Goal: Information Seeking & Learning: Learn about a topic

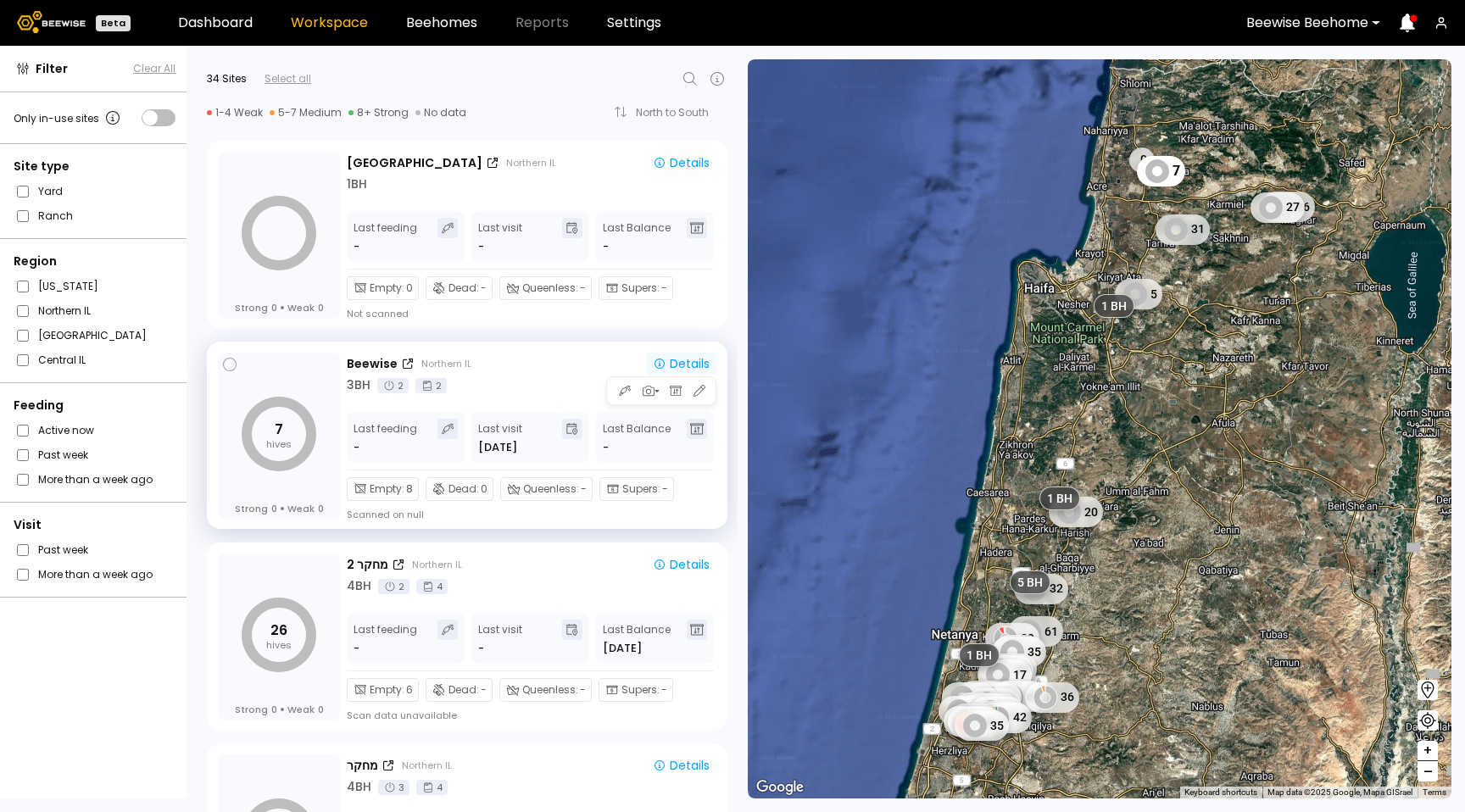
click at [677, 353] on button "Details" at bounding box center [681, 363] width 71 height 22
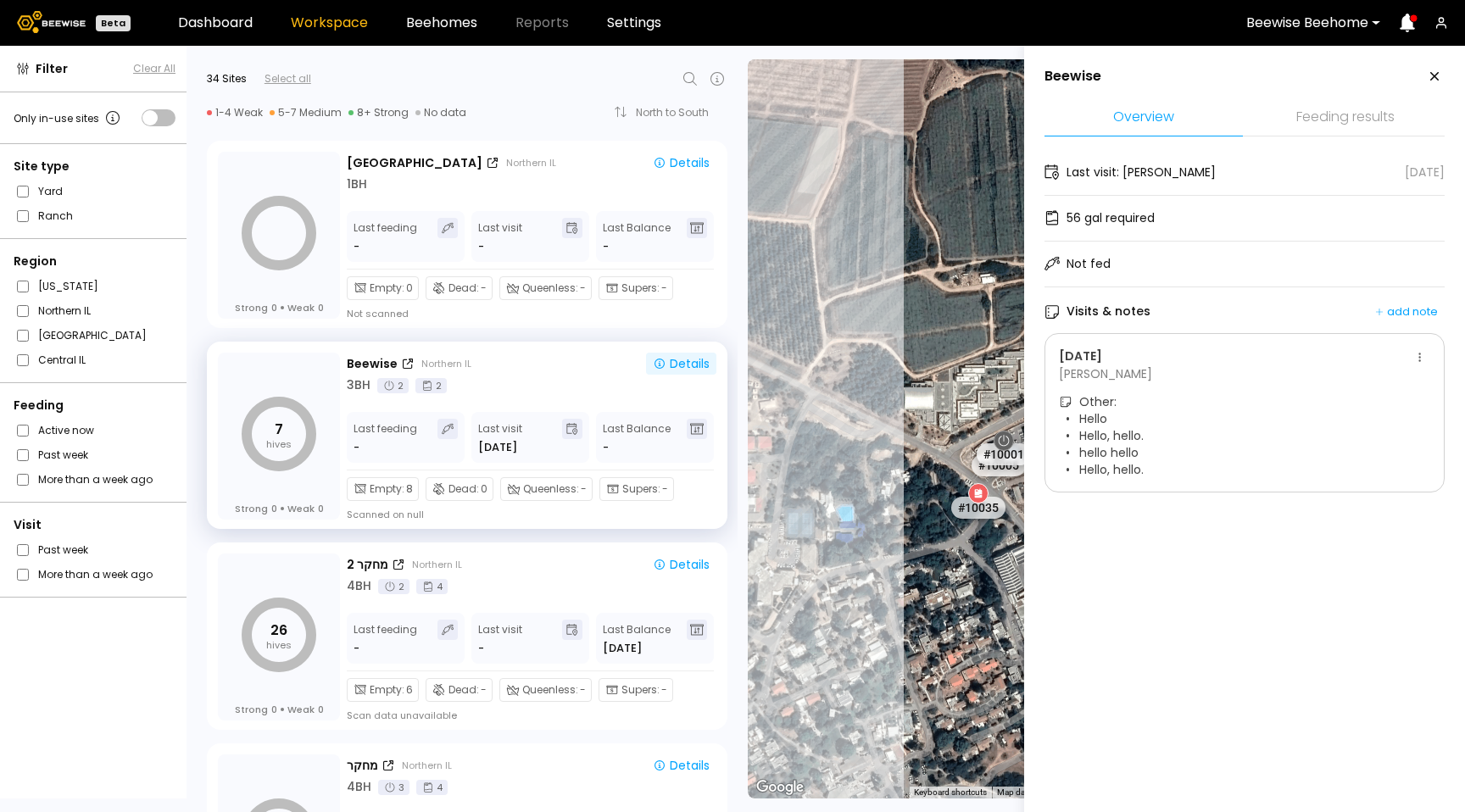
click at [1345, 17] on div at bounding box center [1307, 22] width 122 height 15
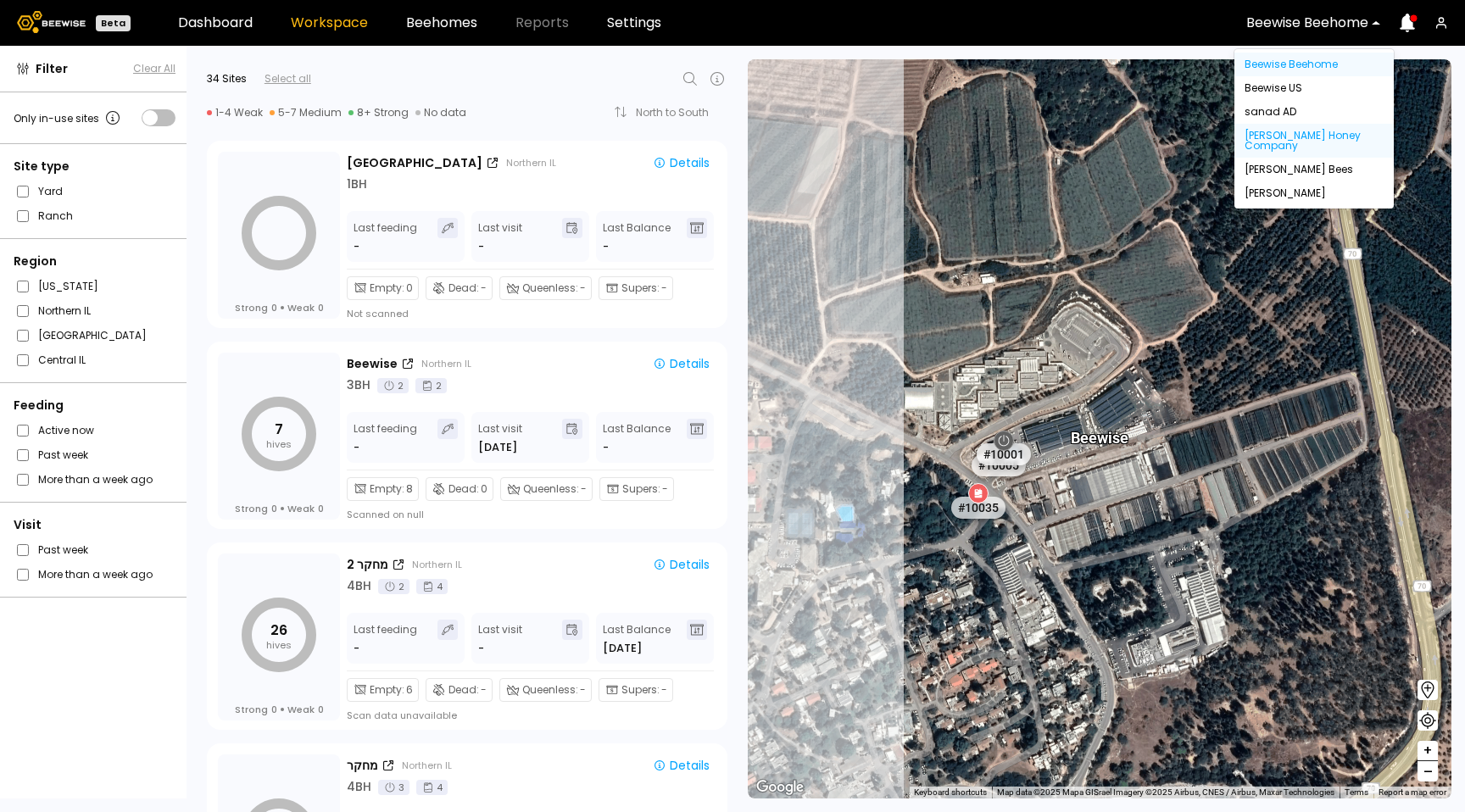
click at [1303, 137] on div "[PERSON_NAME] Honey Company" at bounding box center [1314, 141] width 160 height 34
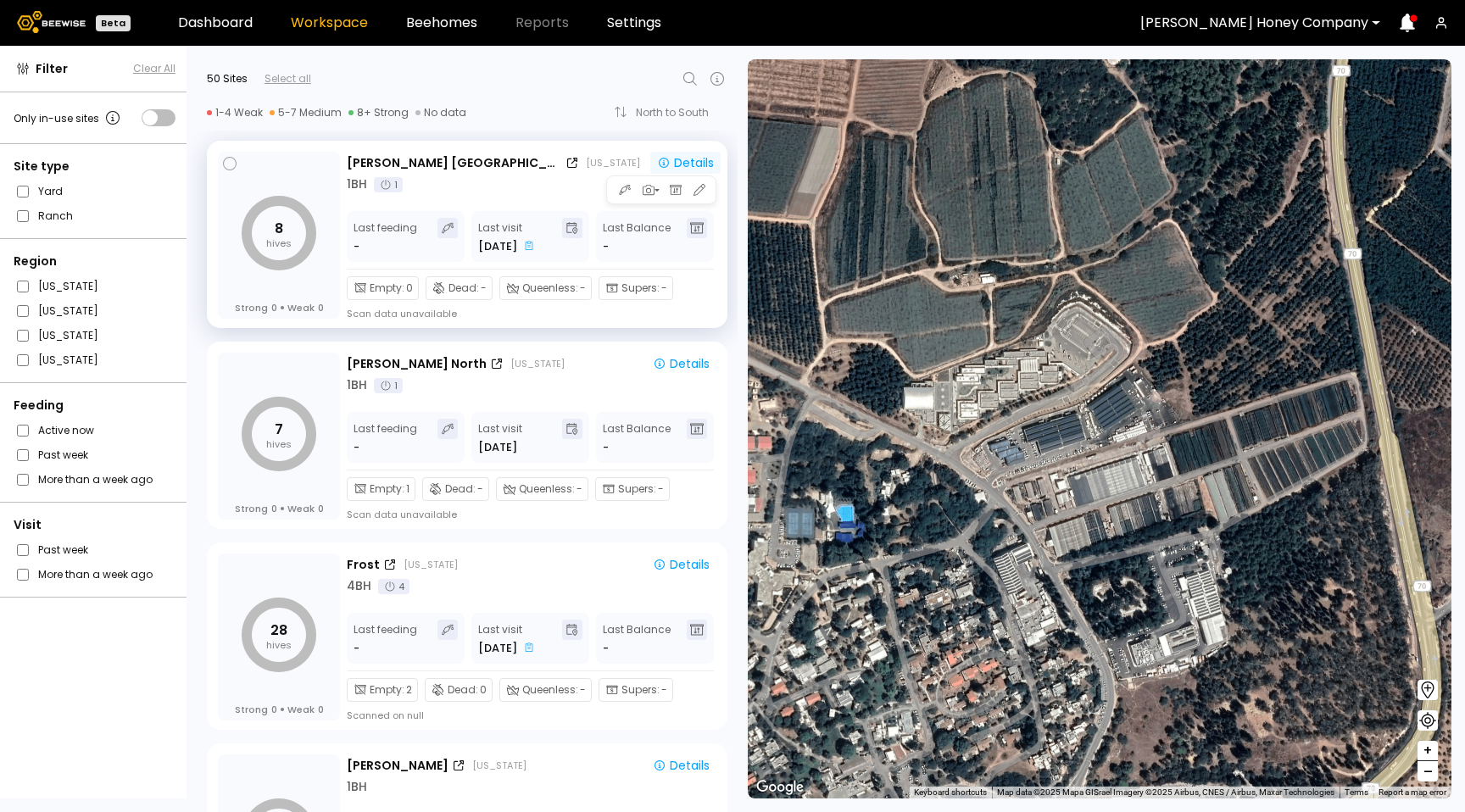
click at [681, 161] on div "Details" at bounding box center [685, 163] width 57 height 12
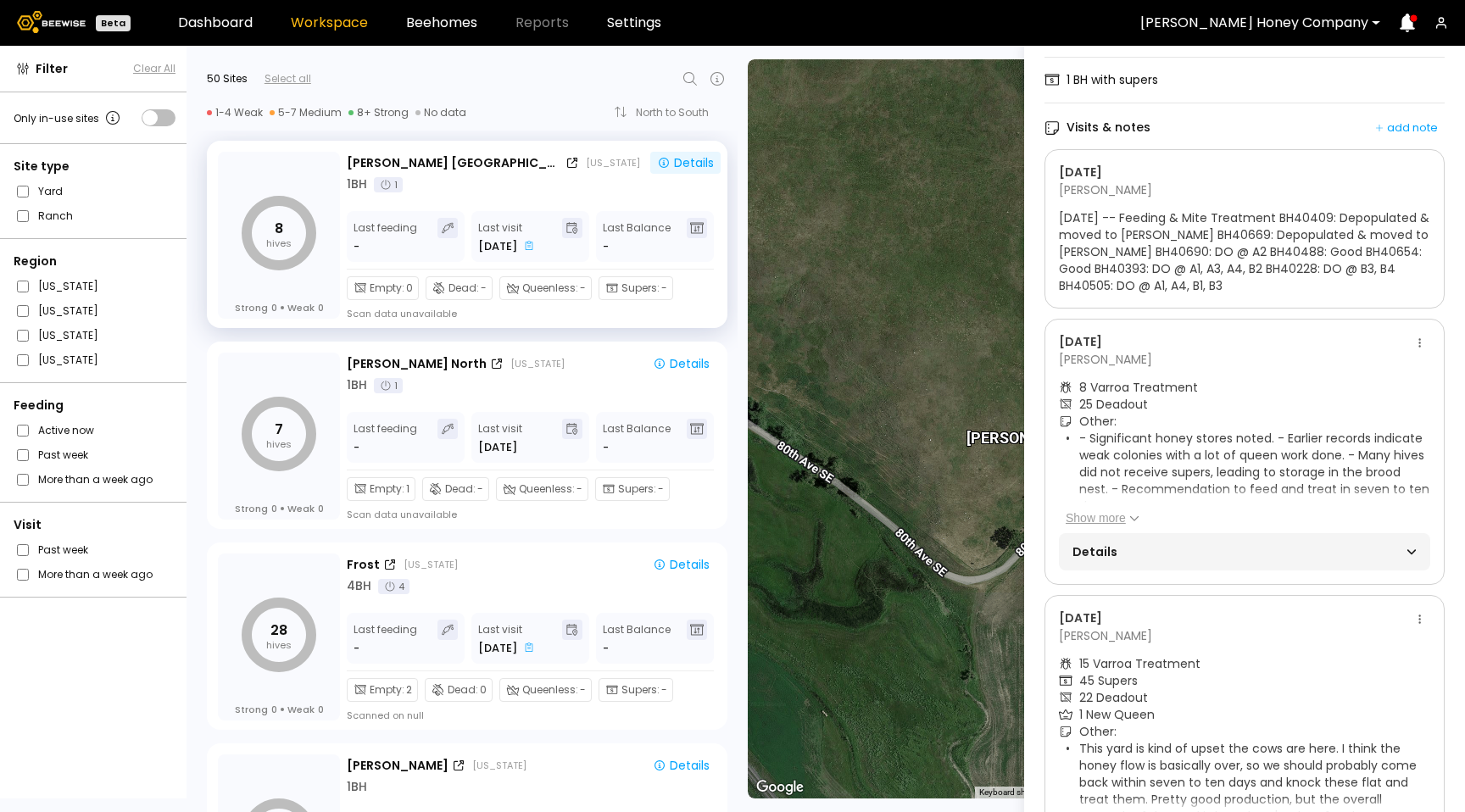
scroll to position [237, 0]
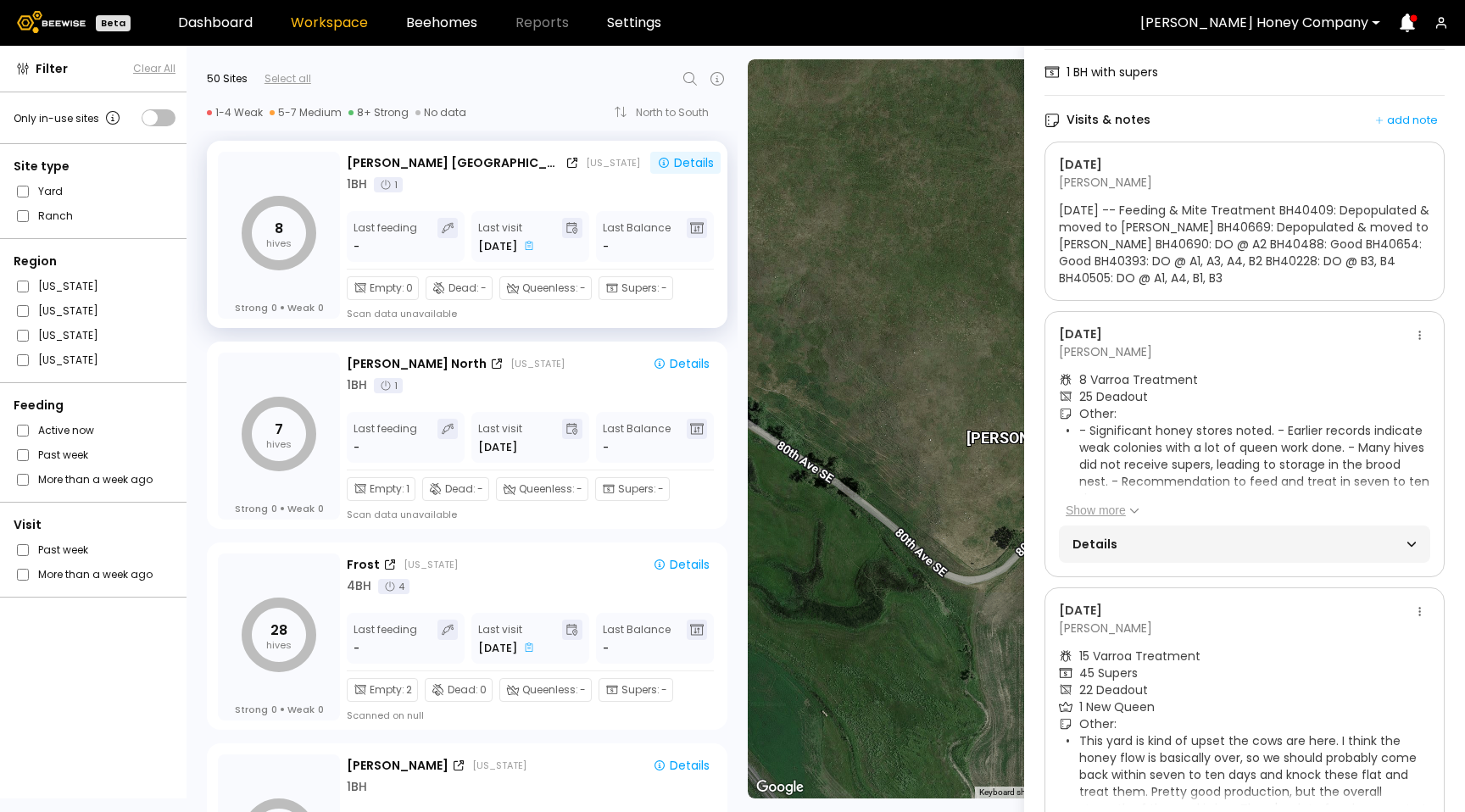
click at [1173, 546] on span "Details" at bounding box center [1158, 544] width 172 height 24
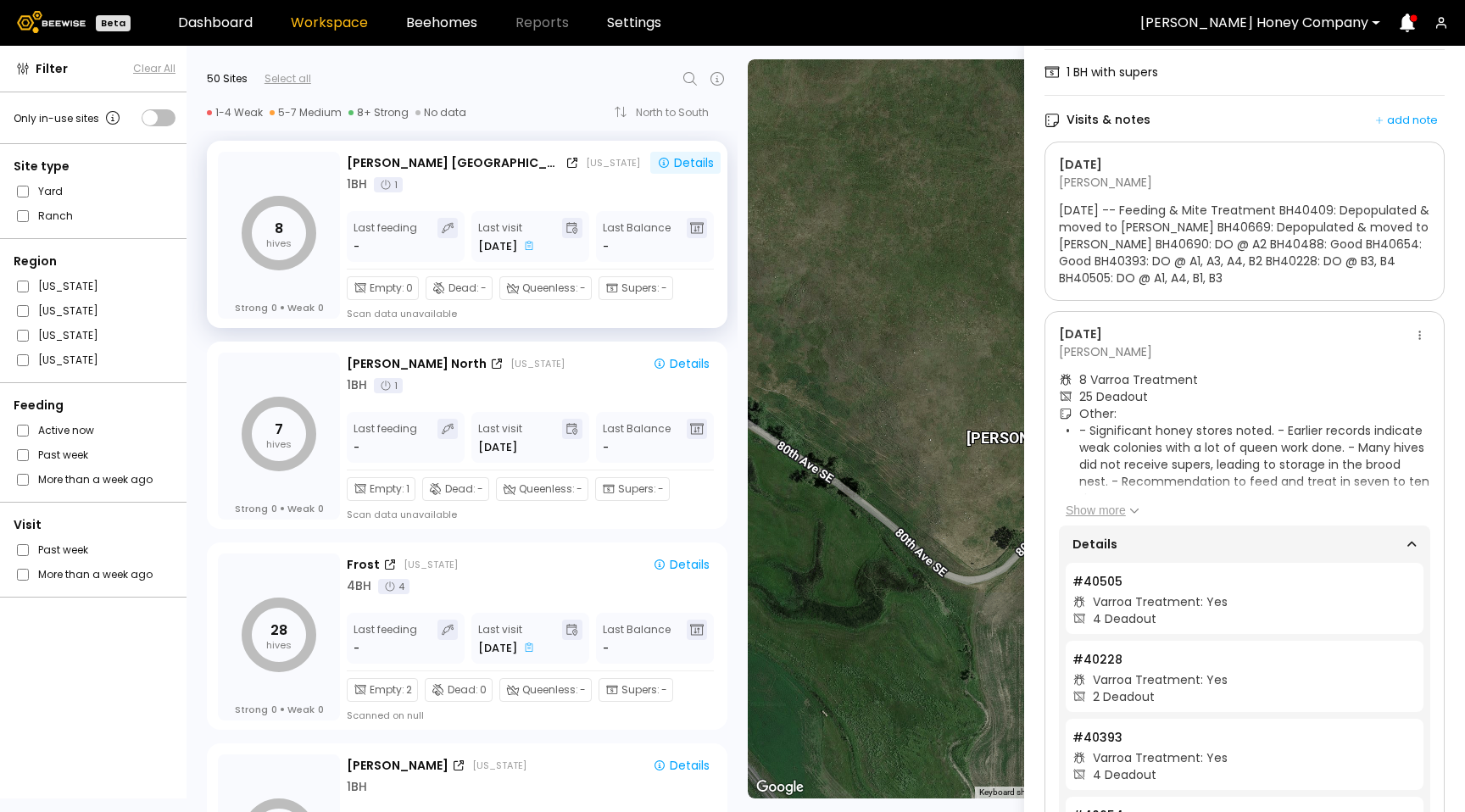
click at [1104, 513] on button "Show more" at bounding box center [1103, 510] width 73 height 17
click at [1103, 517] on button "Show less" at bounding box center [1100, 521] width 68 height 17
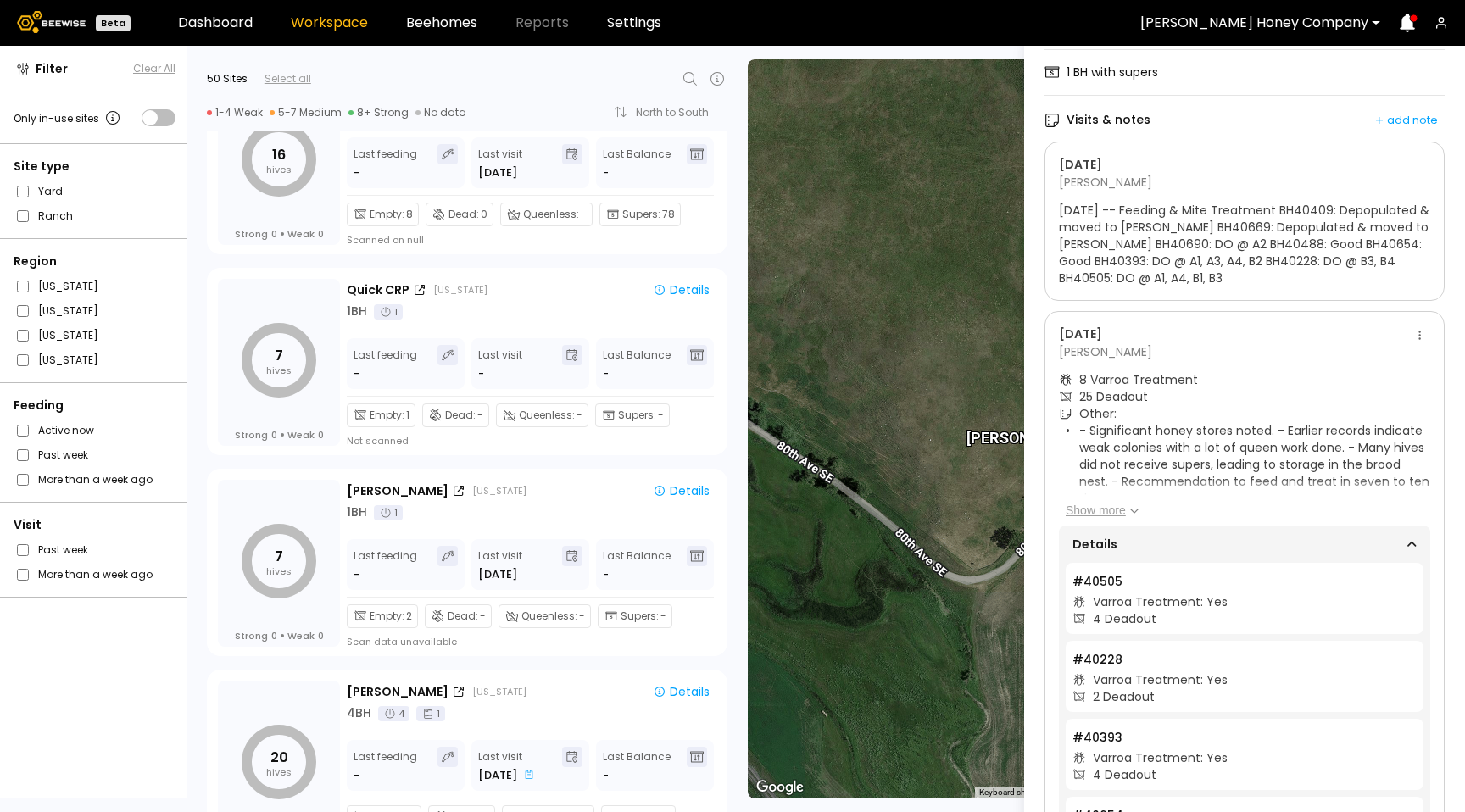
scroll to position [0, 0]
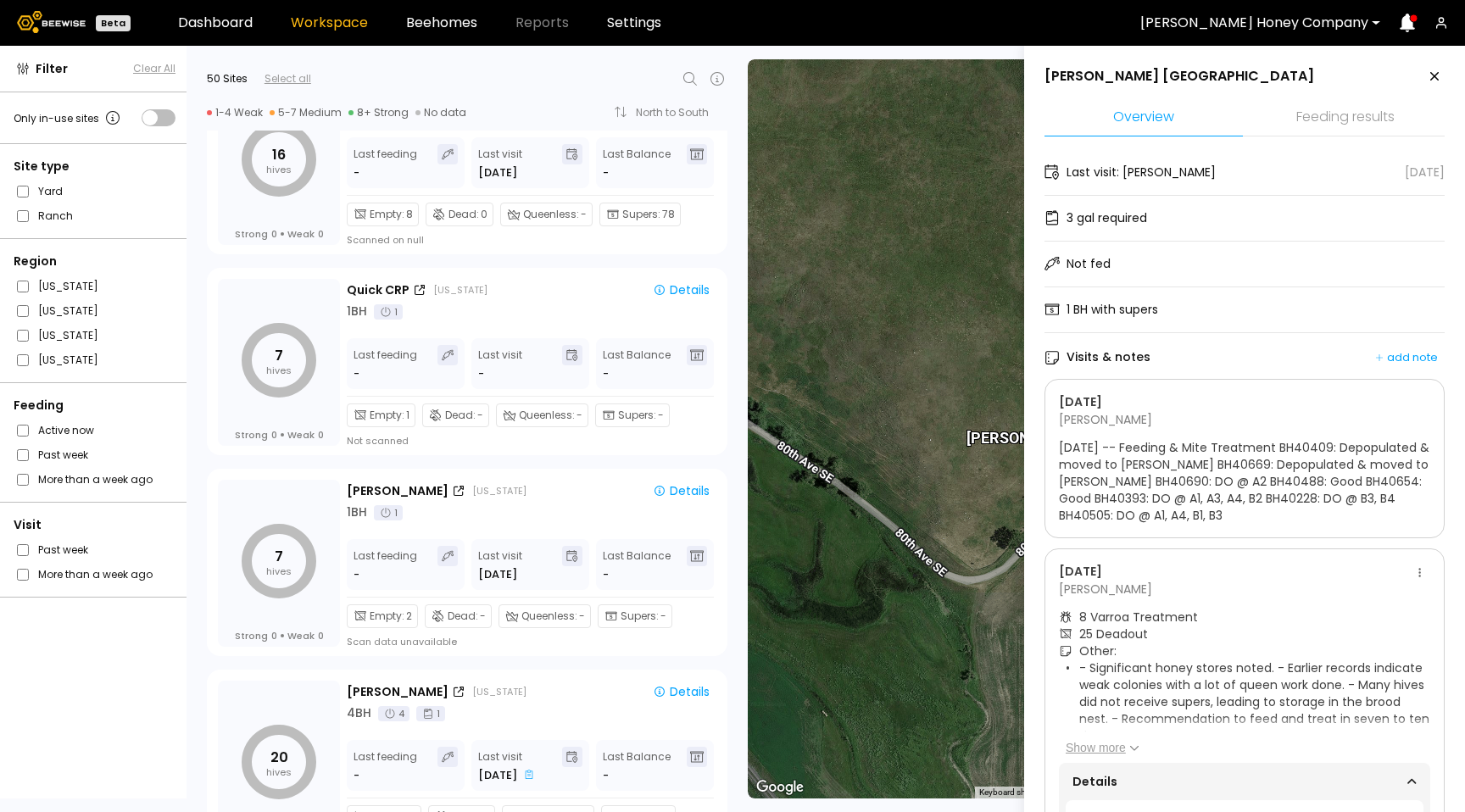
click at [1344, 25] on div at bounding box center [1254, 22] width 228 height 15
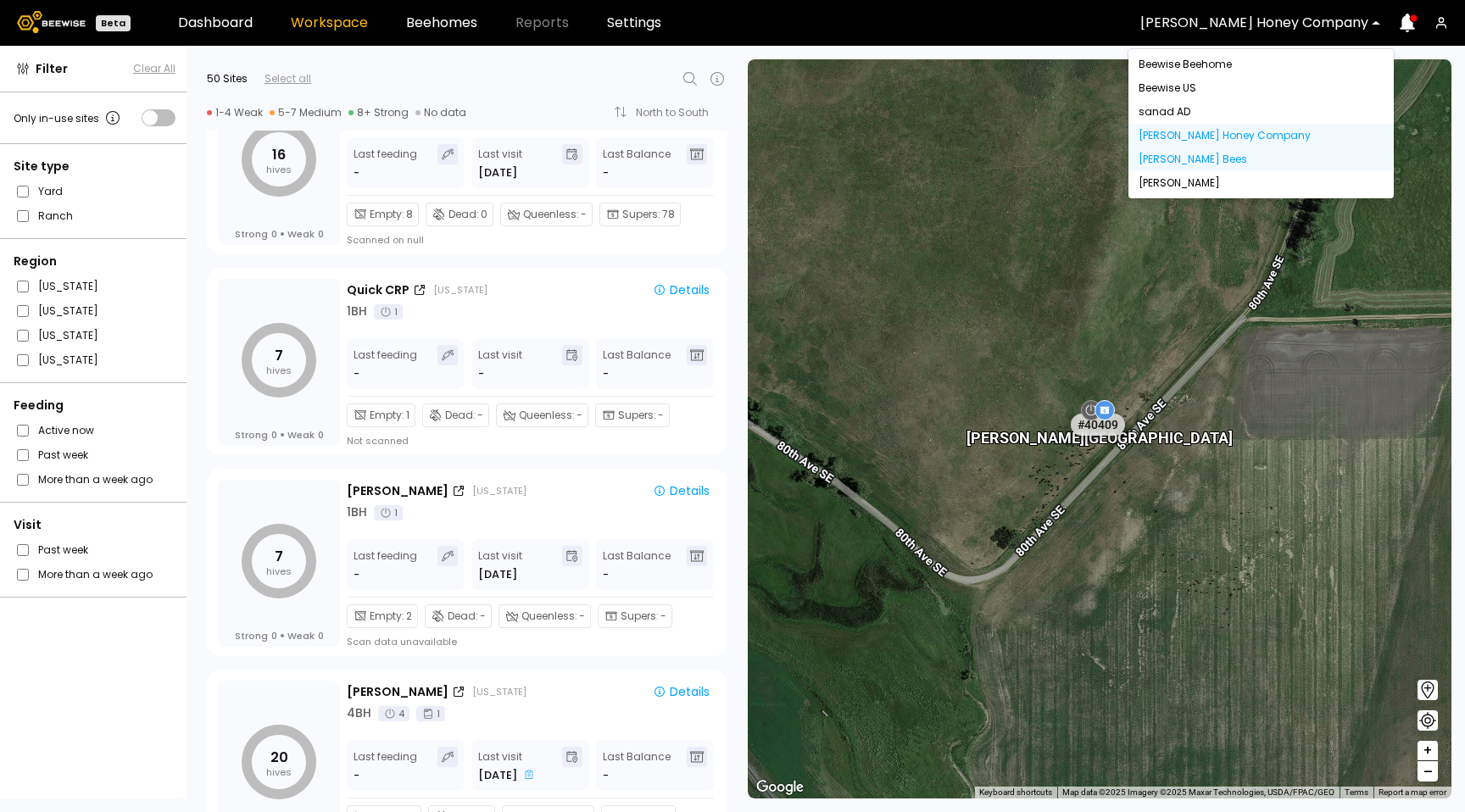
click at [1250, 162] on div "[PERSON_NAME] Bees" at bounding box center [1261, 159] width 265 height 24
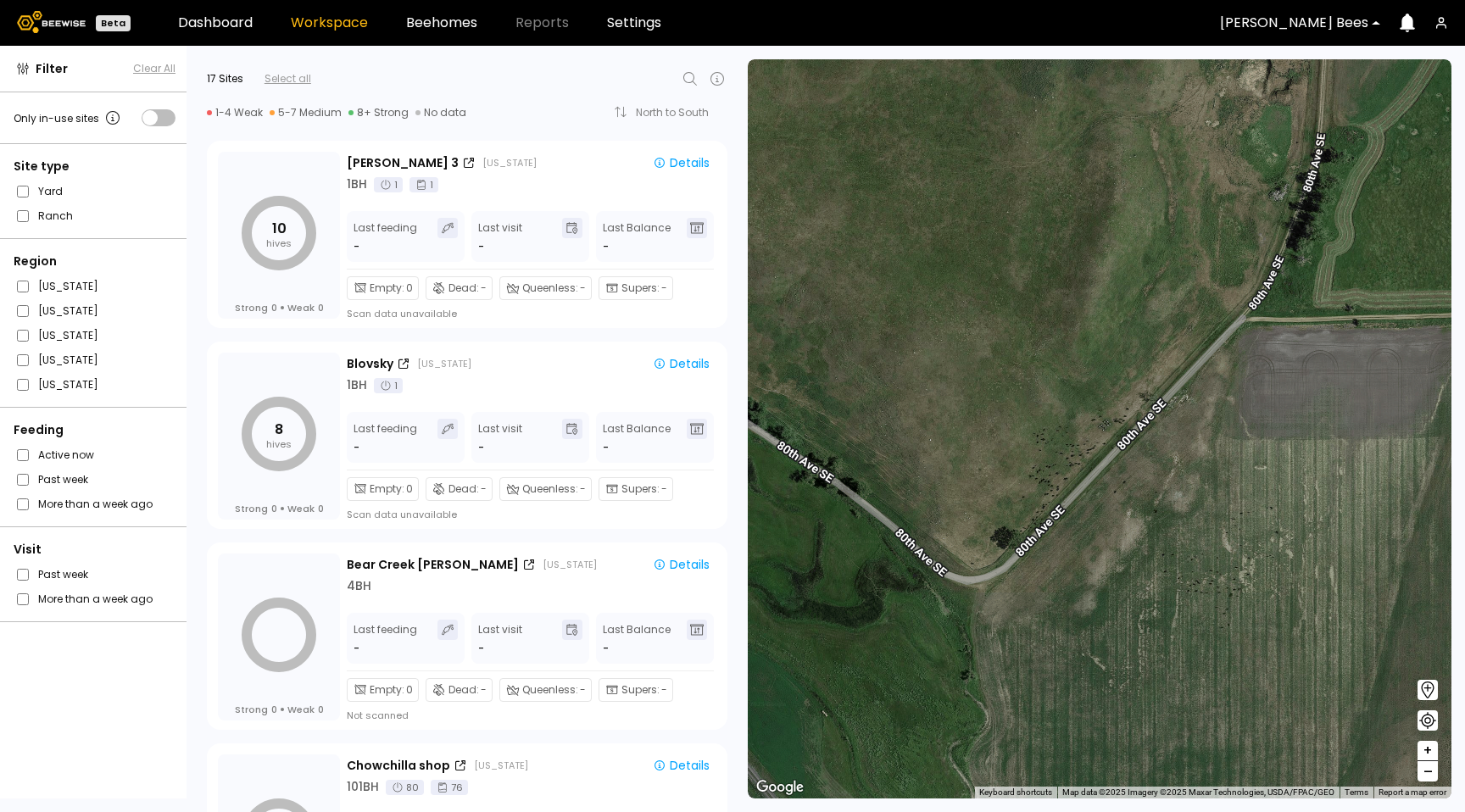
click at [1303, 13] on div "[PERSON_NAME] Bees" at bounding box center [1294, 23] width 172 height 39
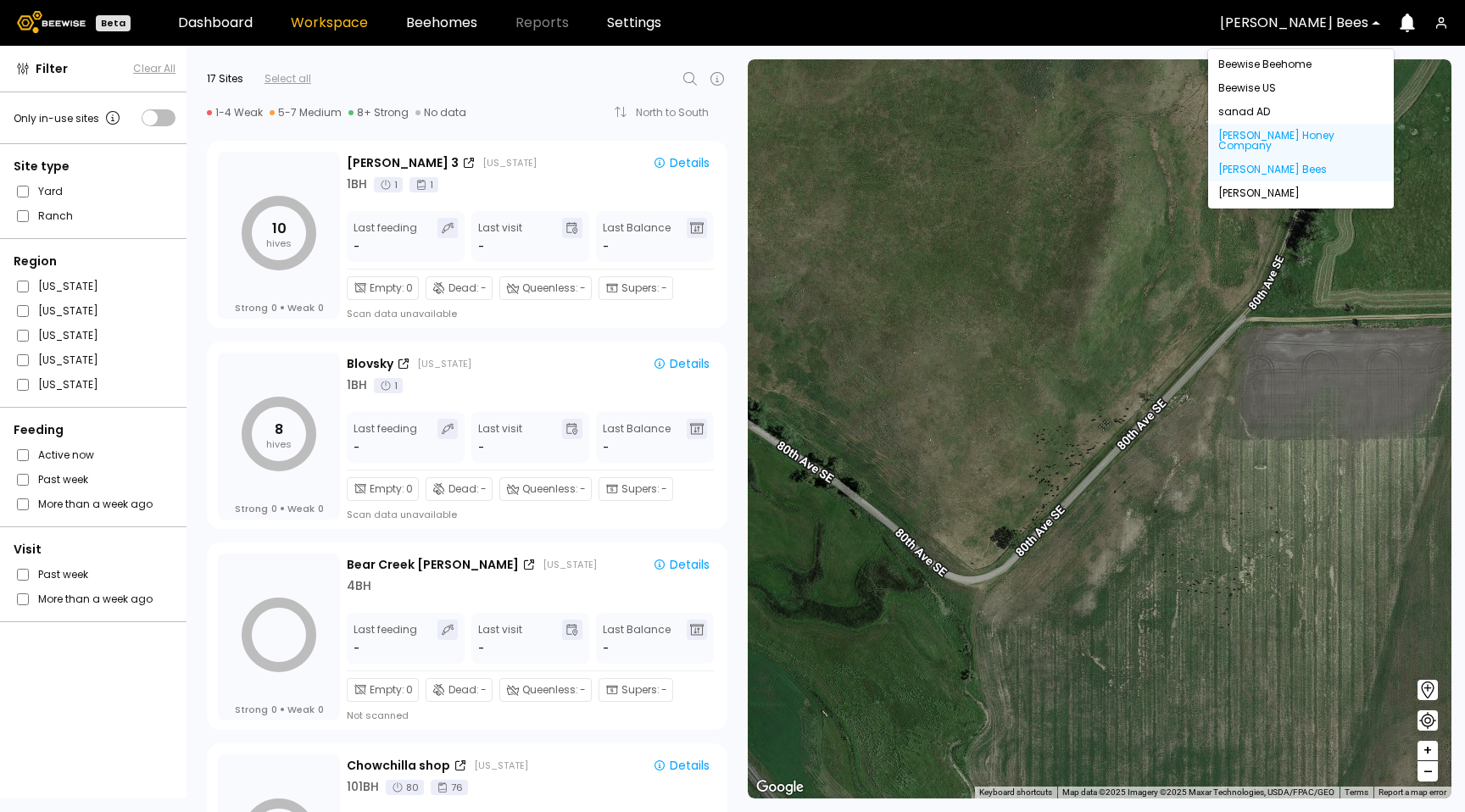
click at [1272, 137] on div "[PERSON_NAME] Honey Company" at bounding box center [1301, 141] width 186 height 34
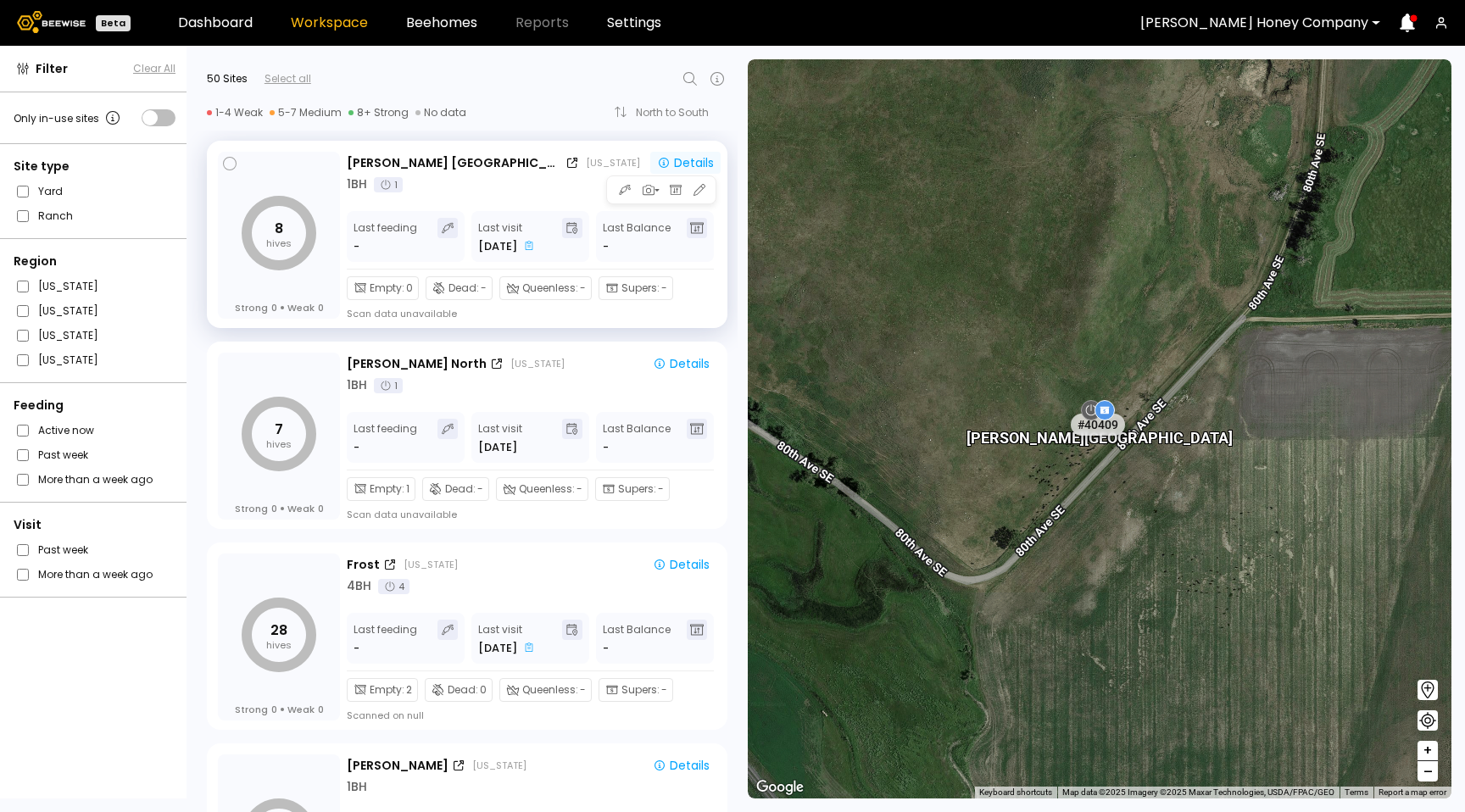
click at [675, 163] on div "Details" at bounding box center [685, 163] width 57 height 12
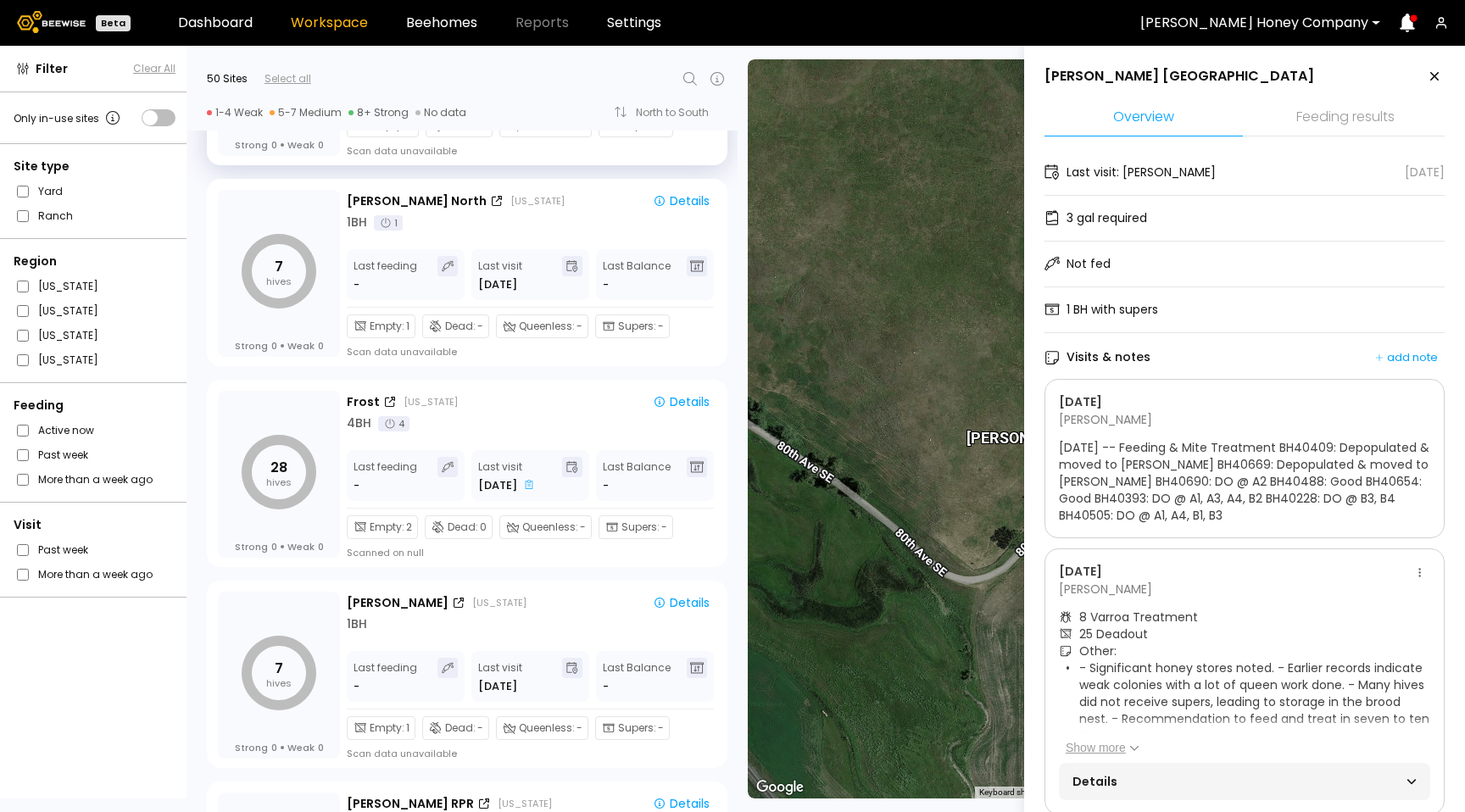
scroll to position [164, 0]
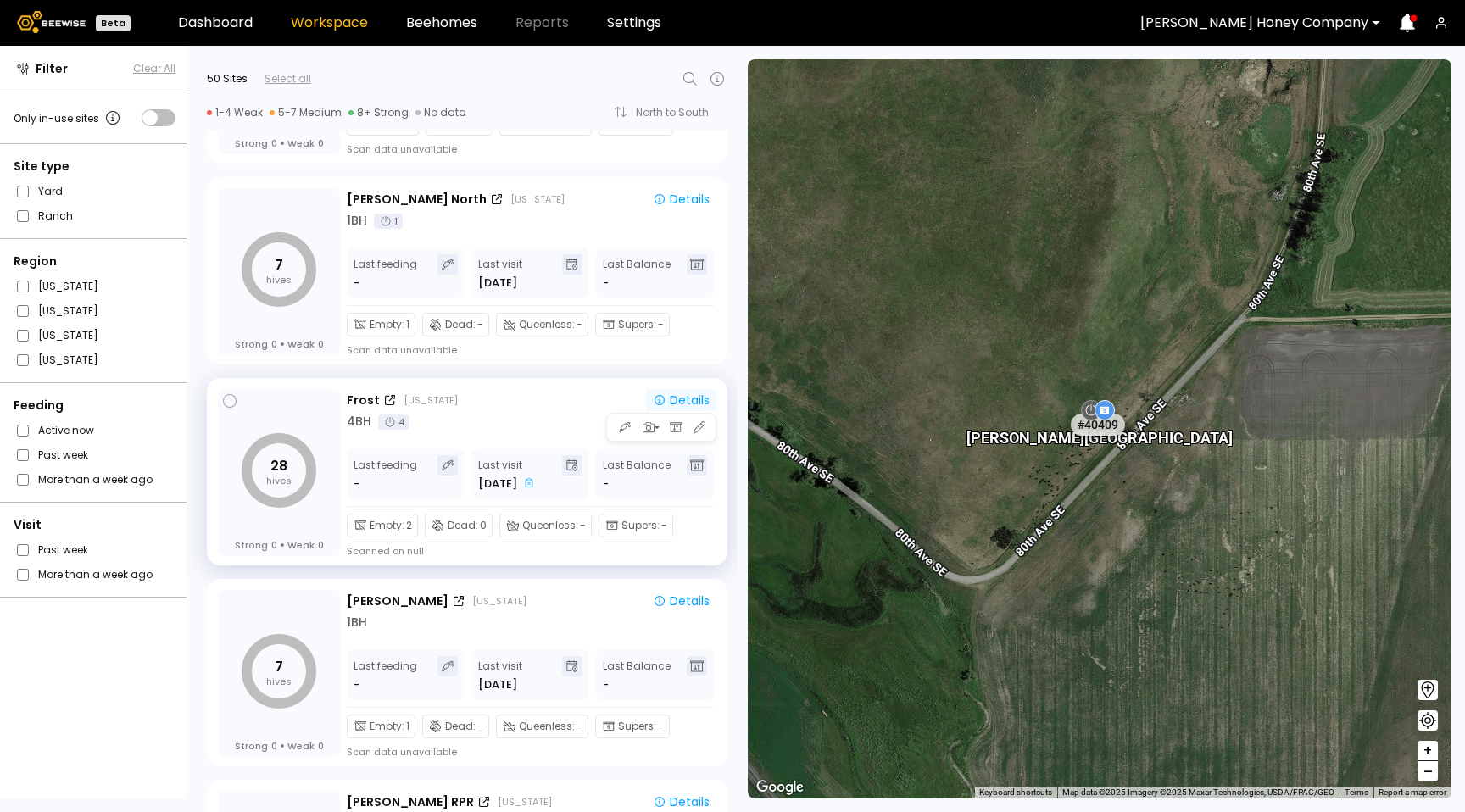
click at [684, 398] on div "Details" at bounding box center [681, 401] width 57 height 12
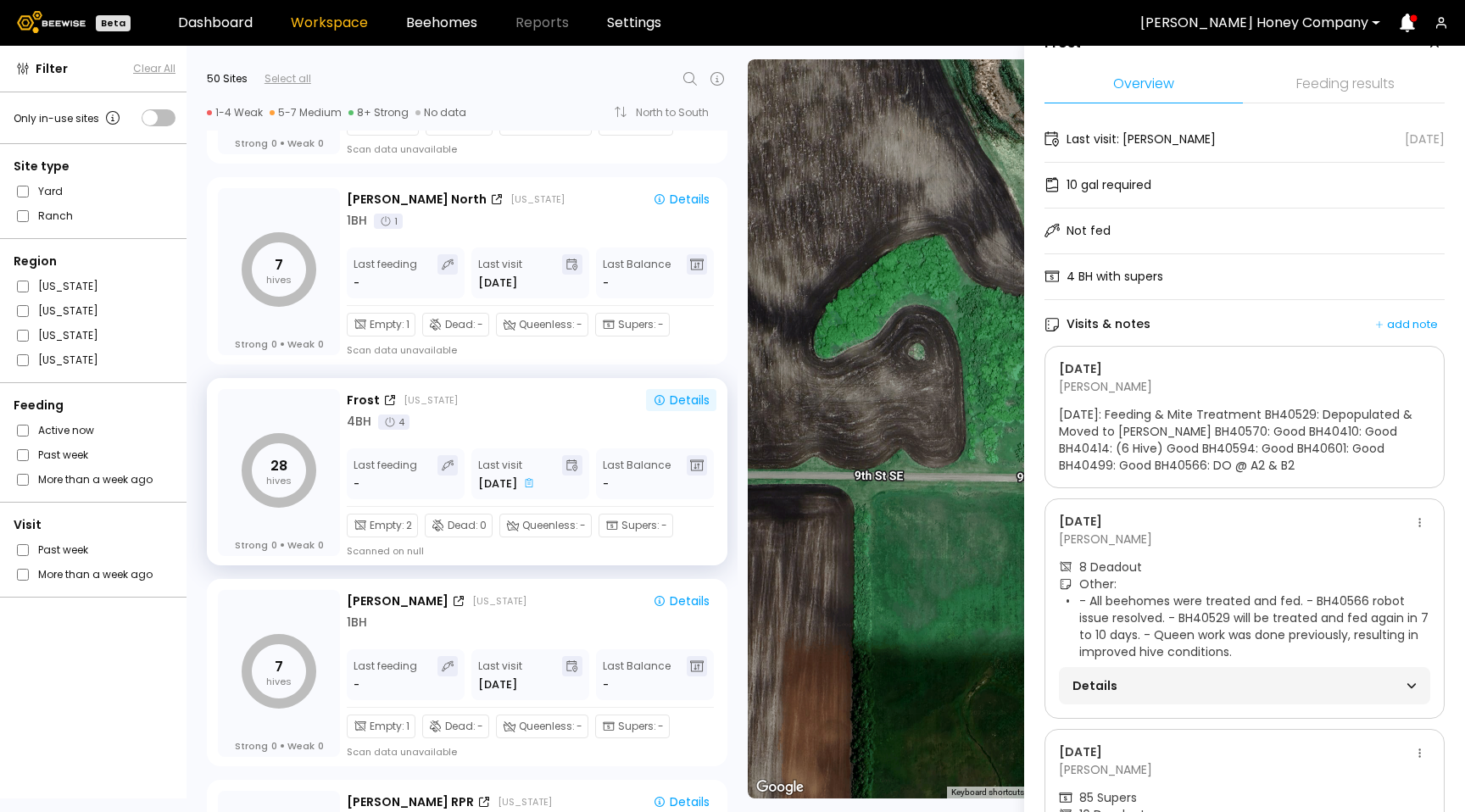
scroll to position [31, 0]
click at [1260, 438] on span "[DATE]: Feeding & Mite Treatment BH40529: Depopulated & Moved to [PERSON_NAME] …" at bounding box center [1244, 443] width 371 height 68
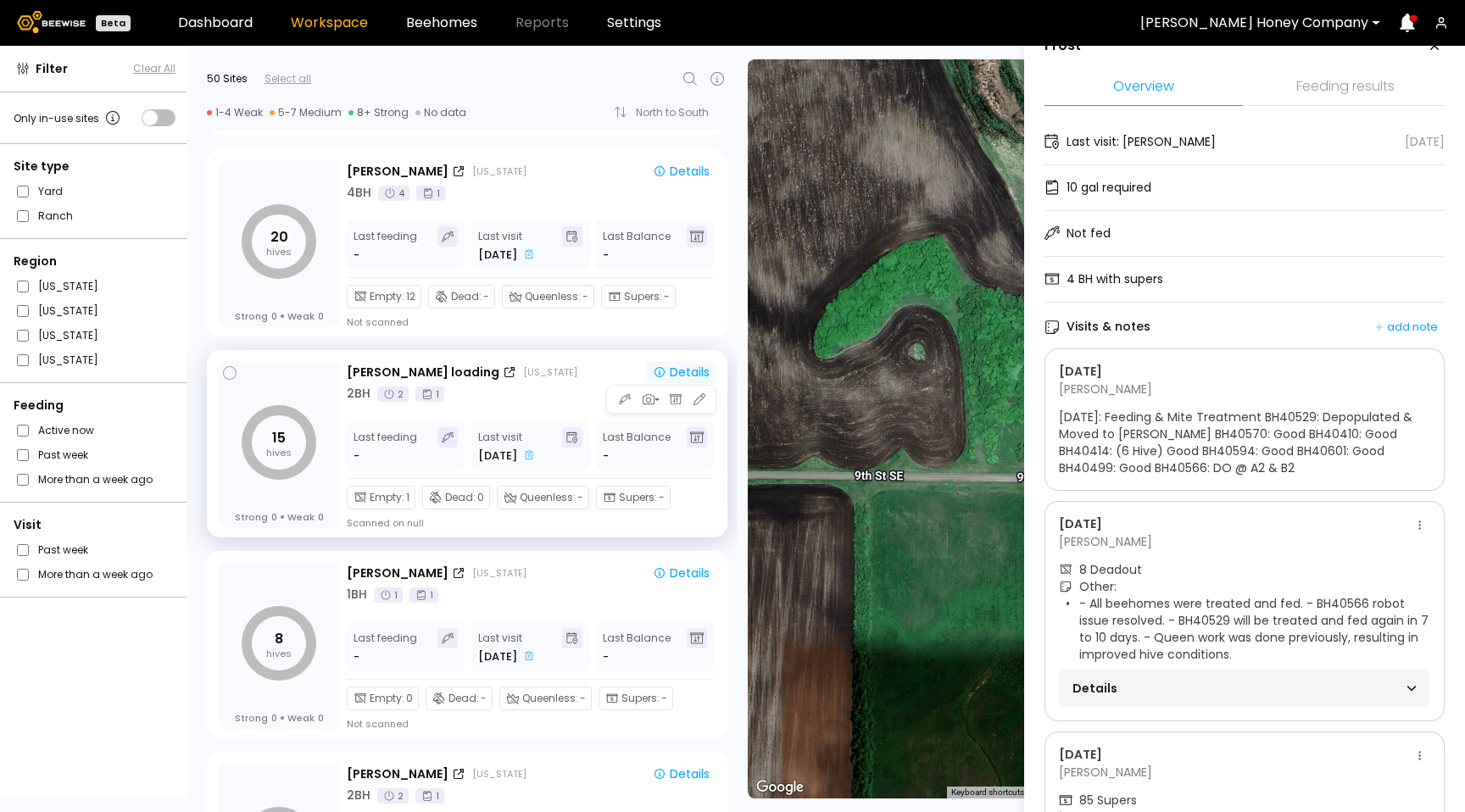
scroll to position [0, 0]
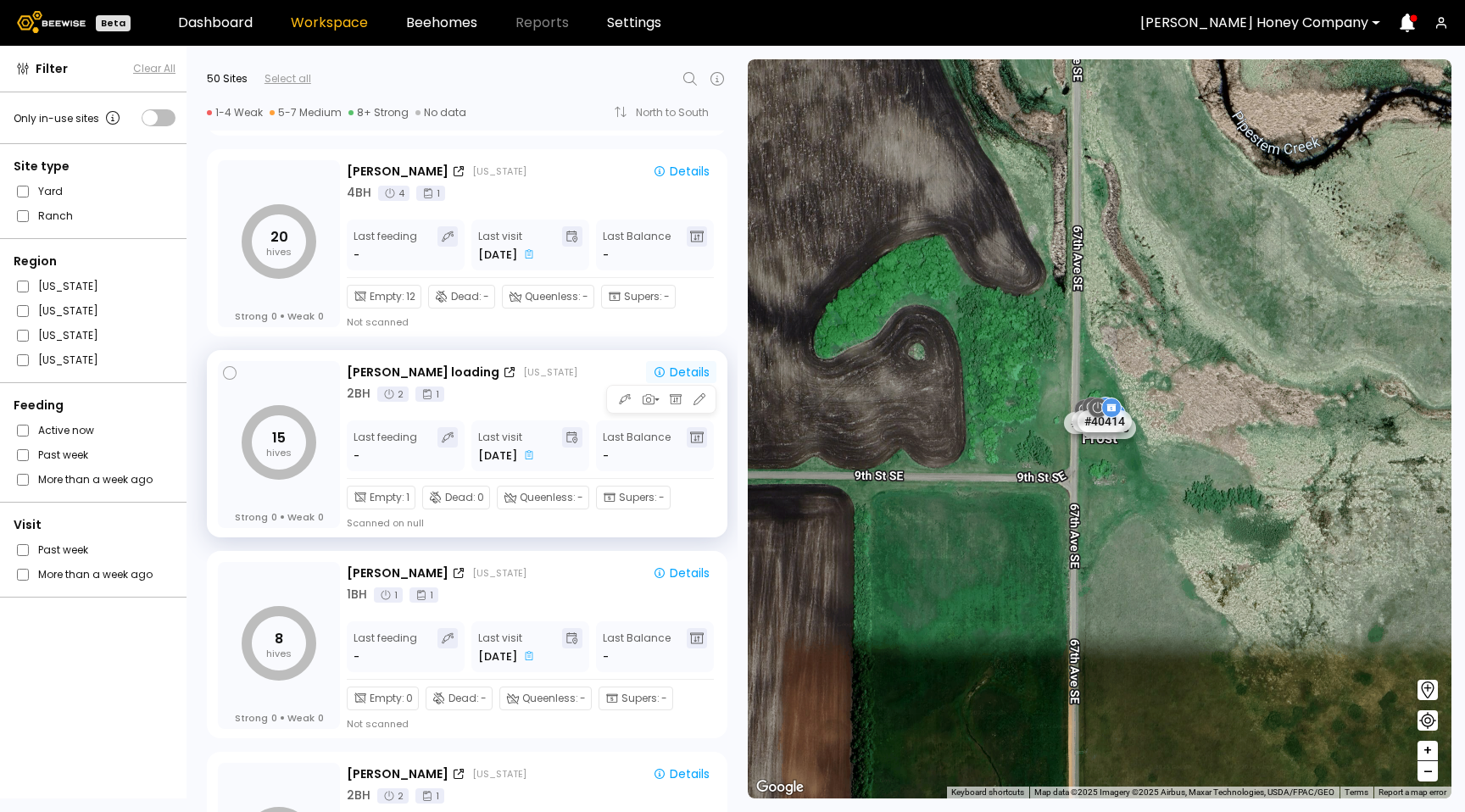
click at [683, 367] on div "Details" at bounding box center [681, 372] width 57 height 12
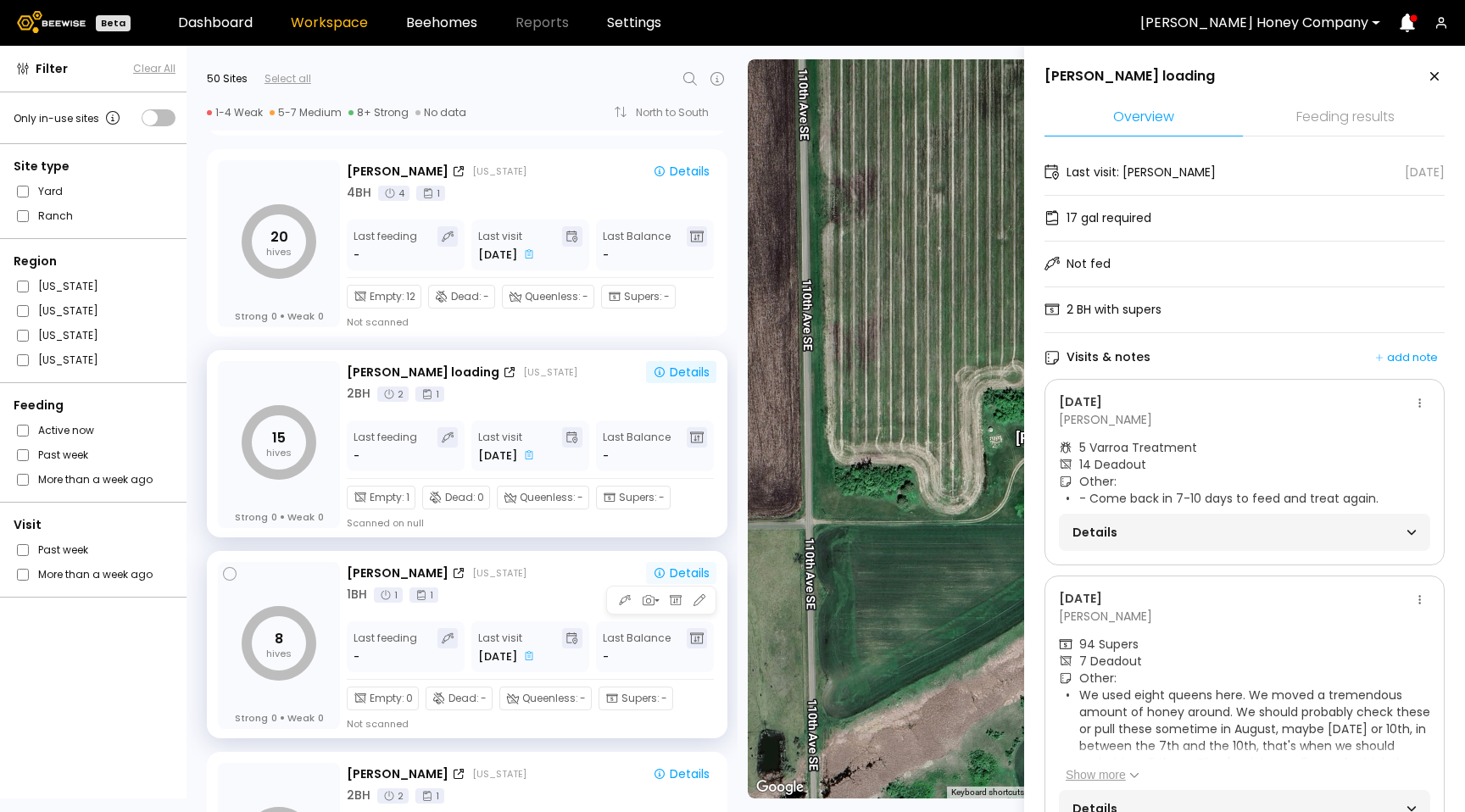
click at [694, 575] on div "Details" at bounding box center [681, 574] width 57 height 12
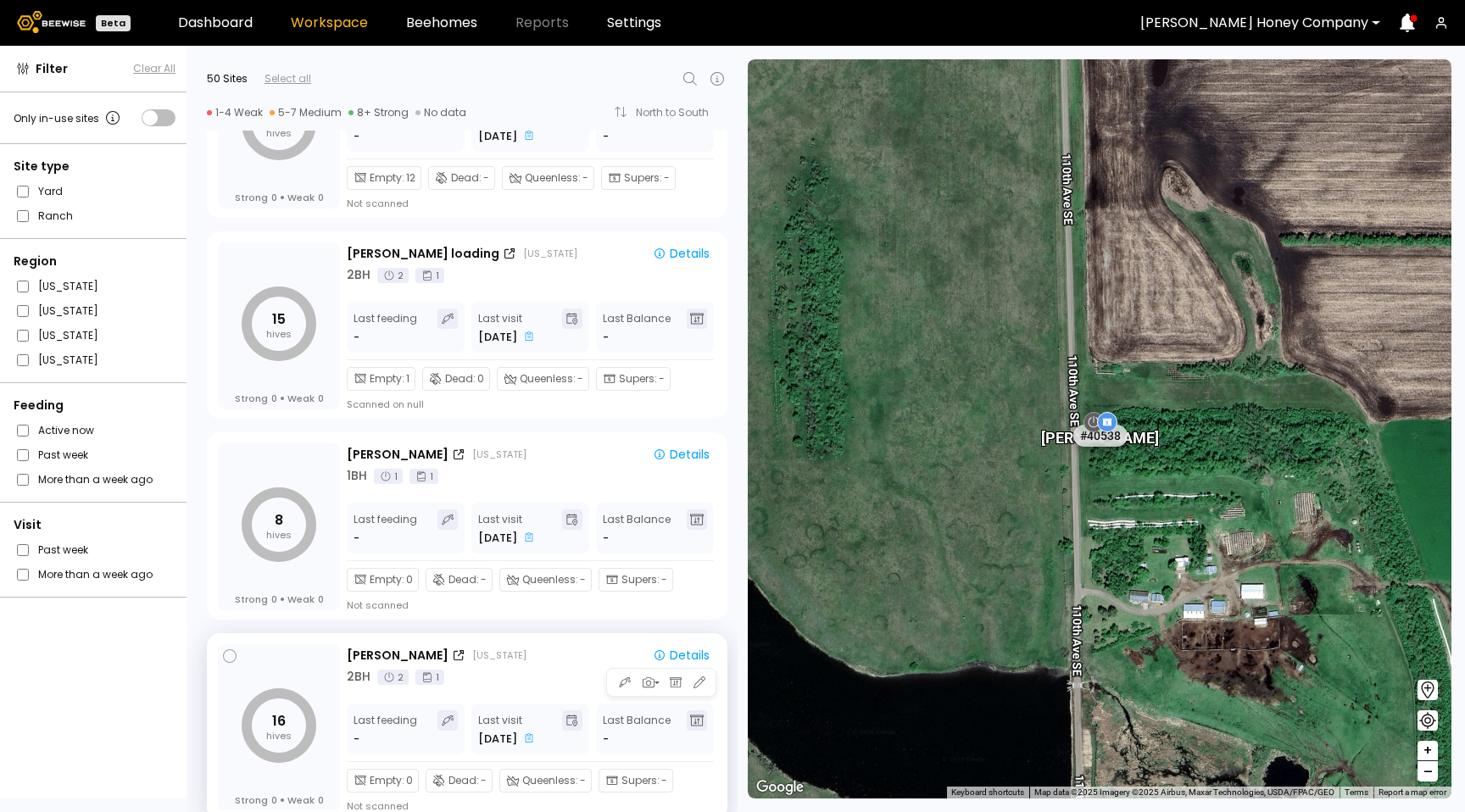
click at [687, 643] on div "16 hives Strong 0 Weak 0 [PERSON_NAME] [US_STATE] Details 2 BH 2 1 Last feeding…" at bounding box center [467, 726] width 520 height 188
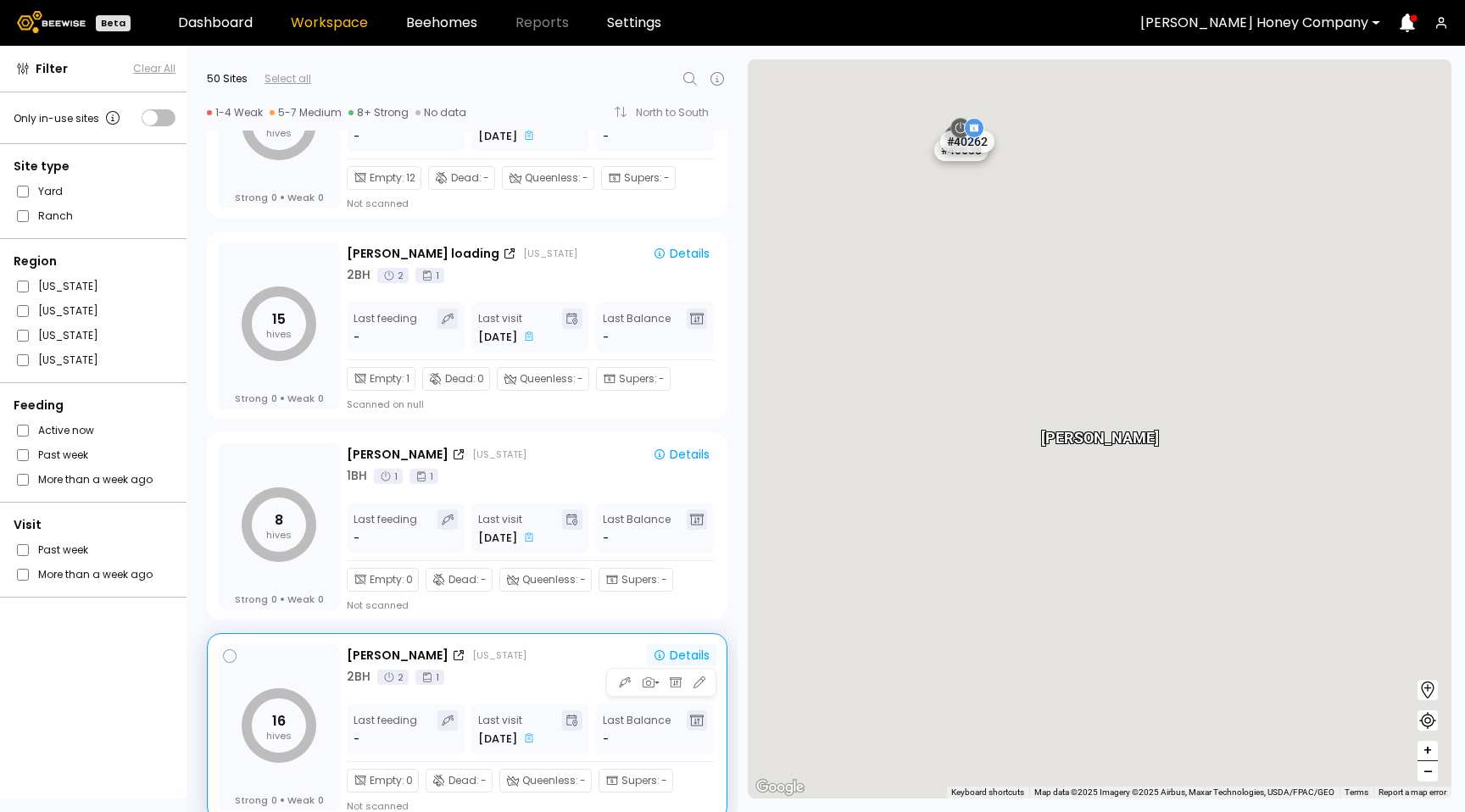
click at [685, 652] on div "Details" at bounding box center [681, 656] width 57 height 12
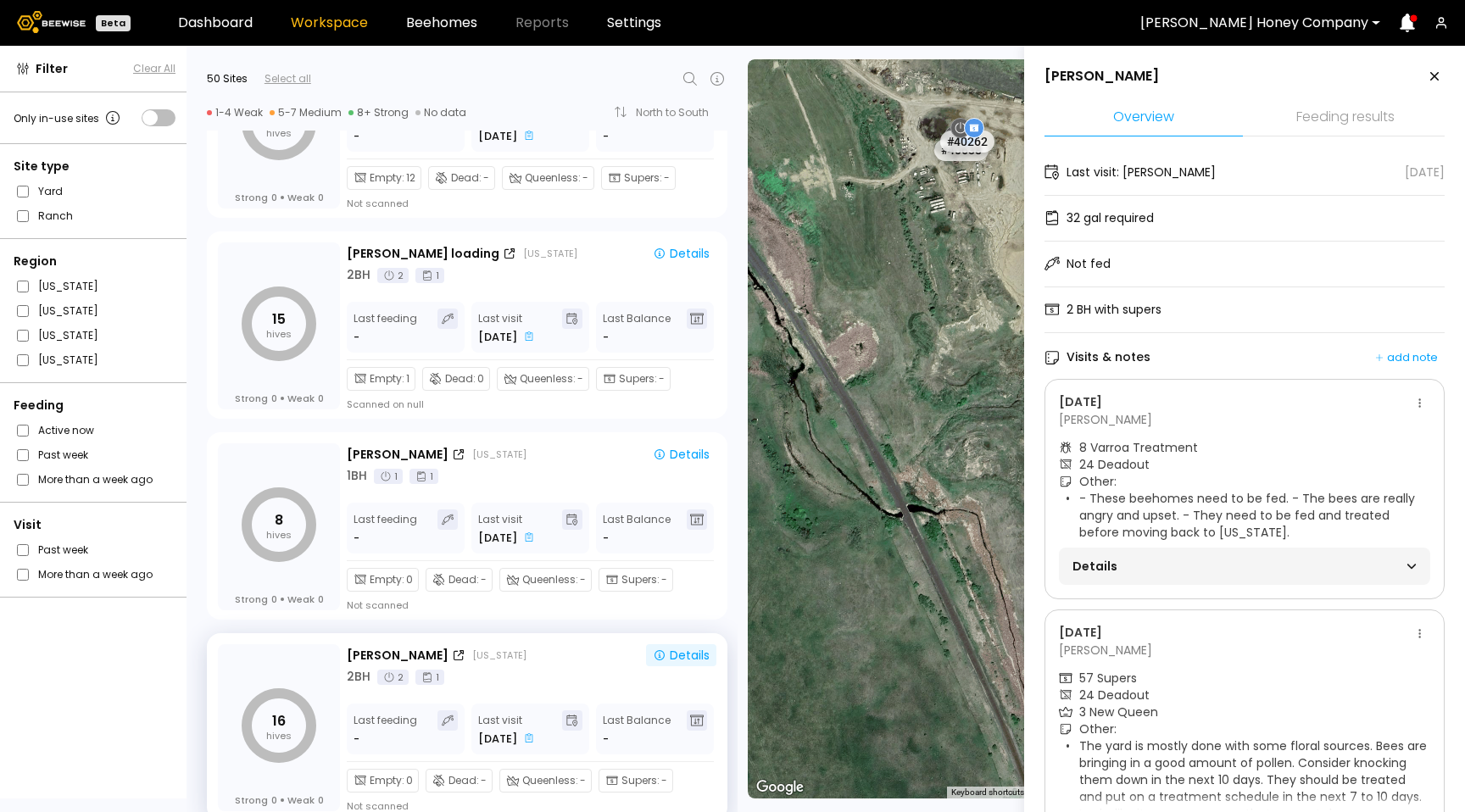
click at [1207, 560] on span "Details" at bounding box center [1158, 566] width 172 height 24
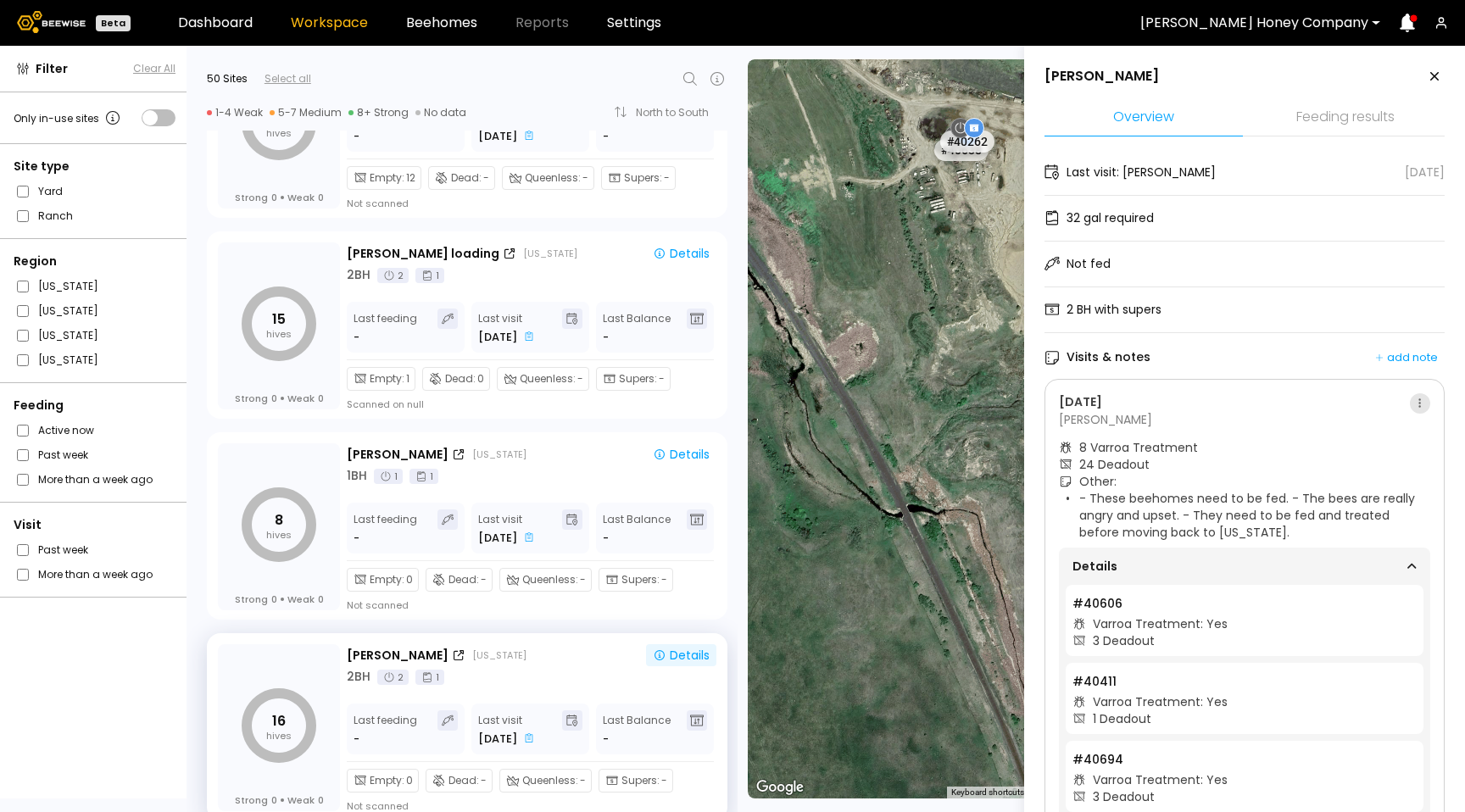
click at [1419, 398] on button at bounding box center [1420, 403] width 20 height 20
click at [1405, 427] on div "Go to recordings" at bounding box center [1366, 436] width 118 height 25
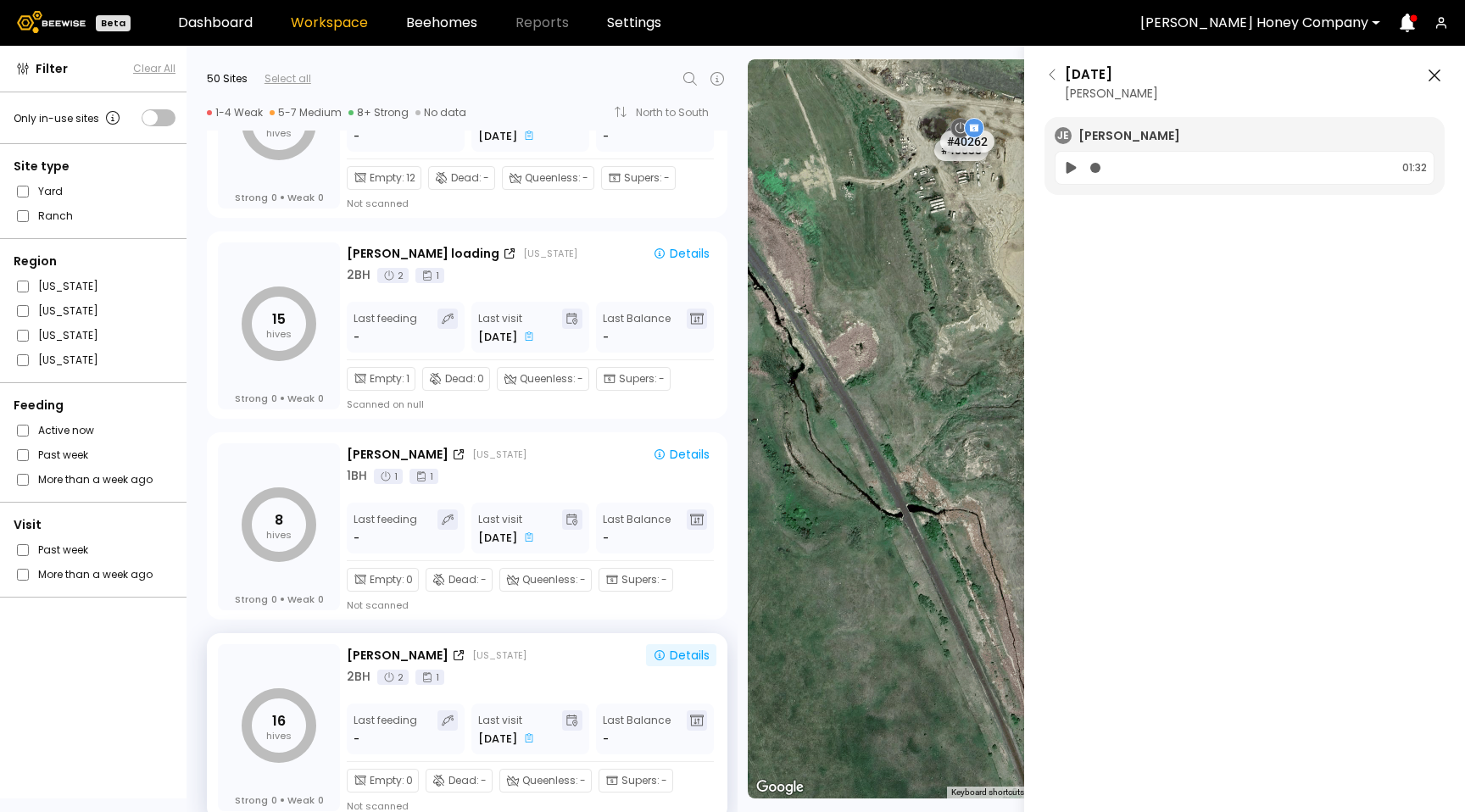
click at [1068, 163] on icon at bounding box center [1072, 168] width 10 height 12
click at [1057, 79] on icon at bounding box center [1053, 75] width 14 height 14
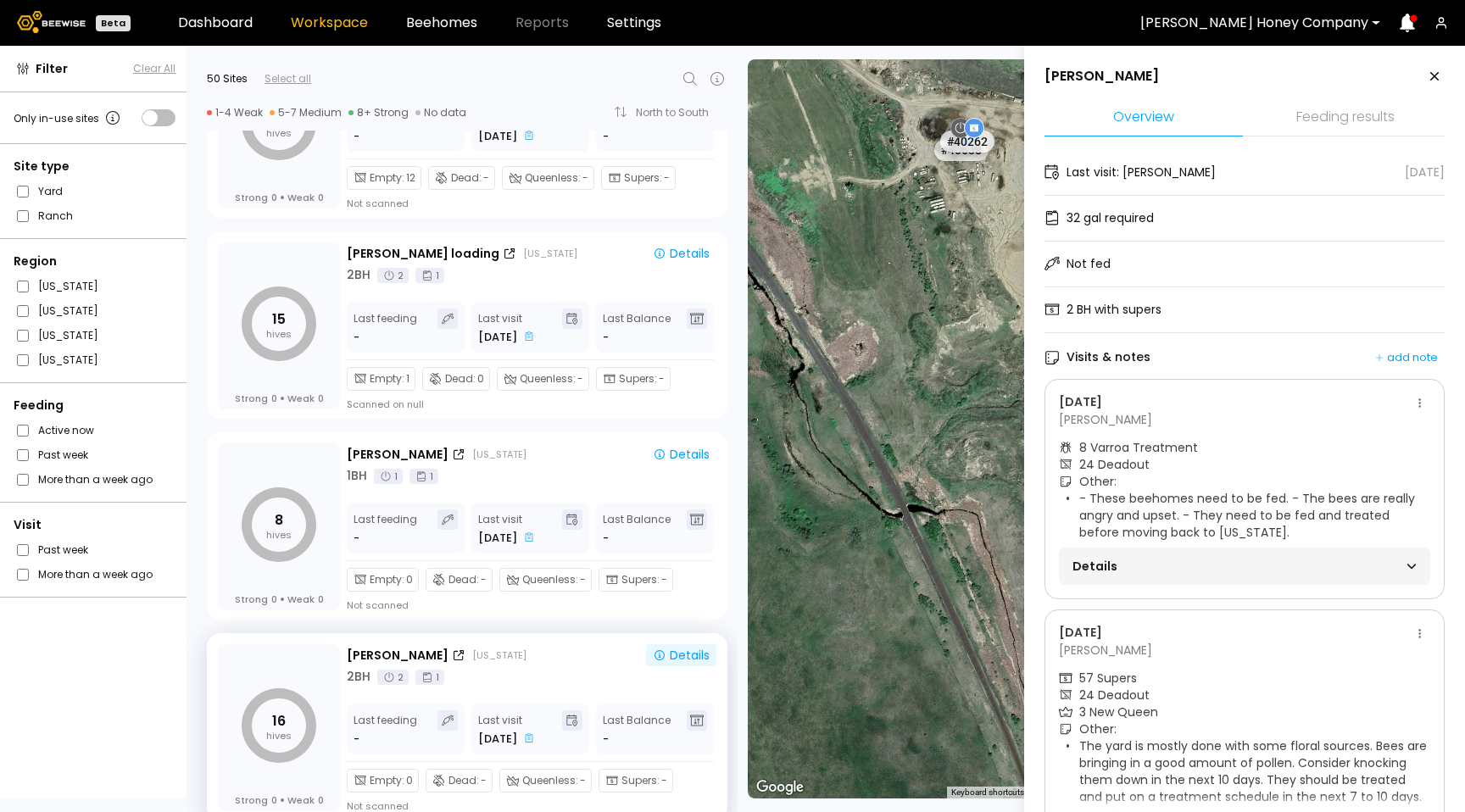
click at [1112, 568] on span "Details" at bounding box center [1158, 566] width 172 height 24
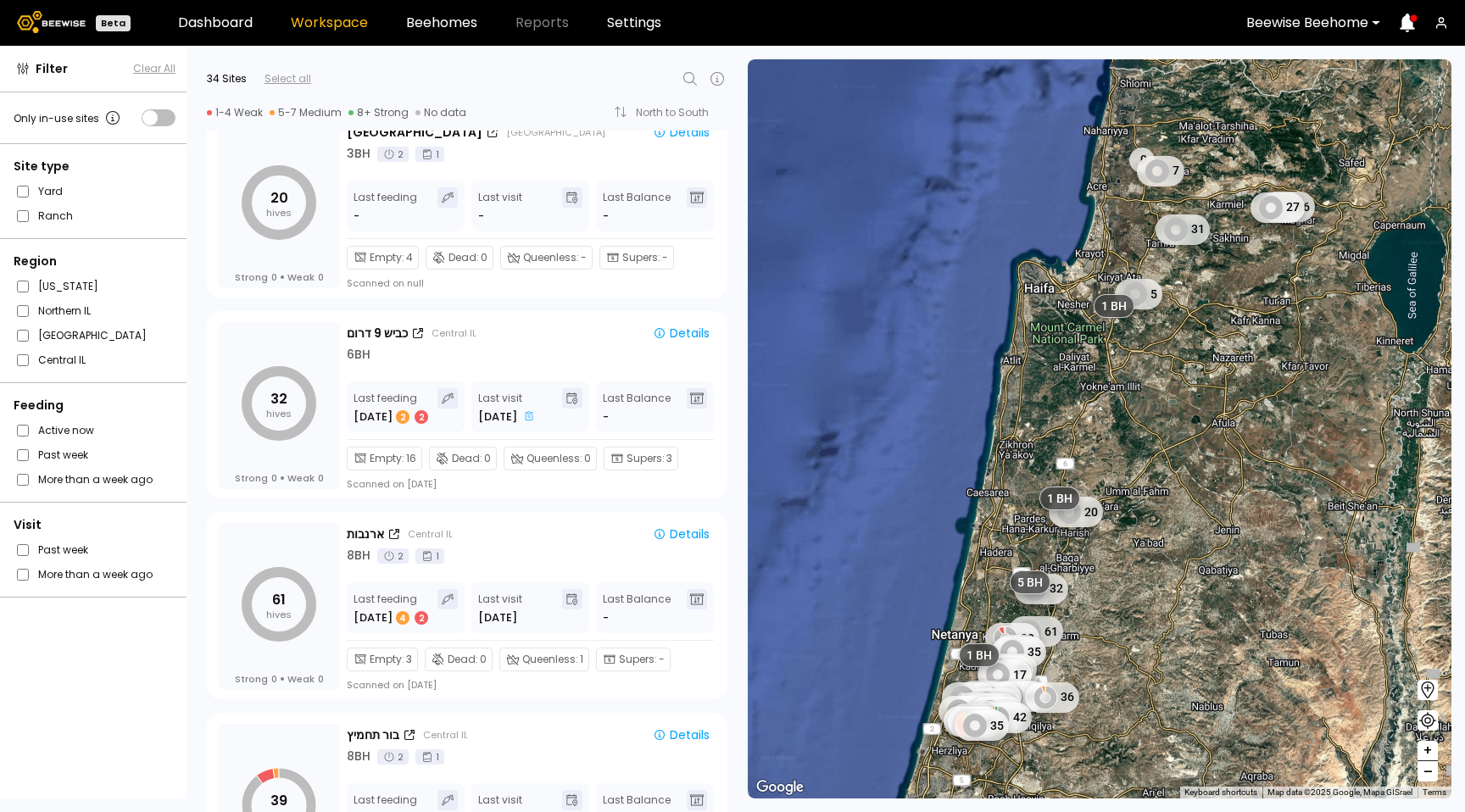
scroll to position [1287, 0]
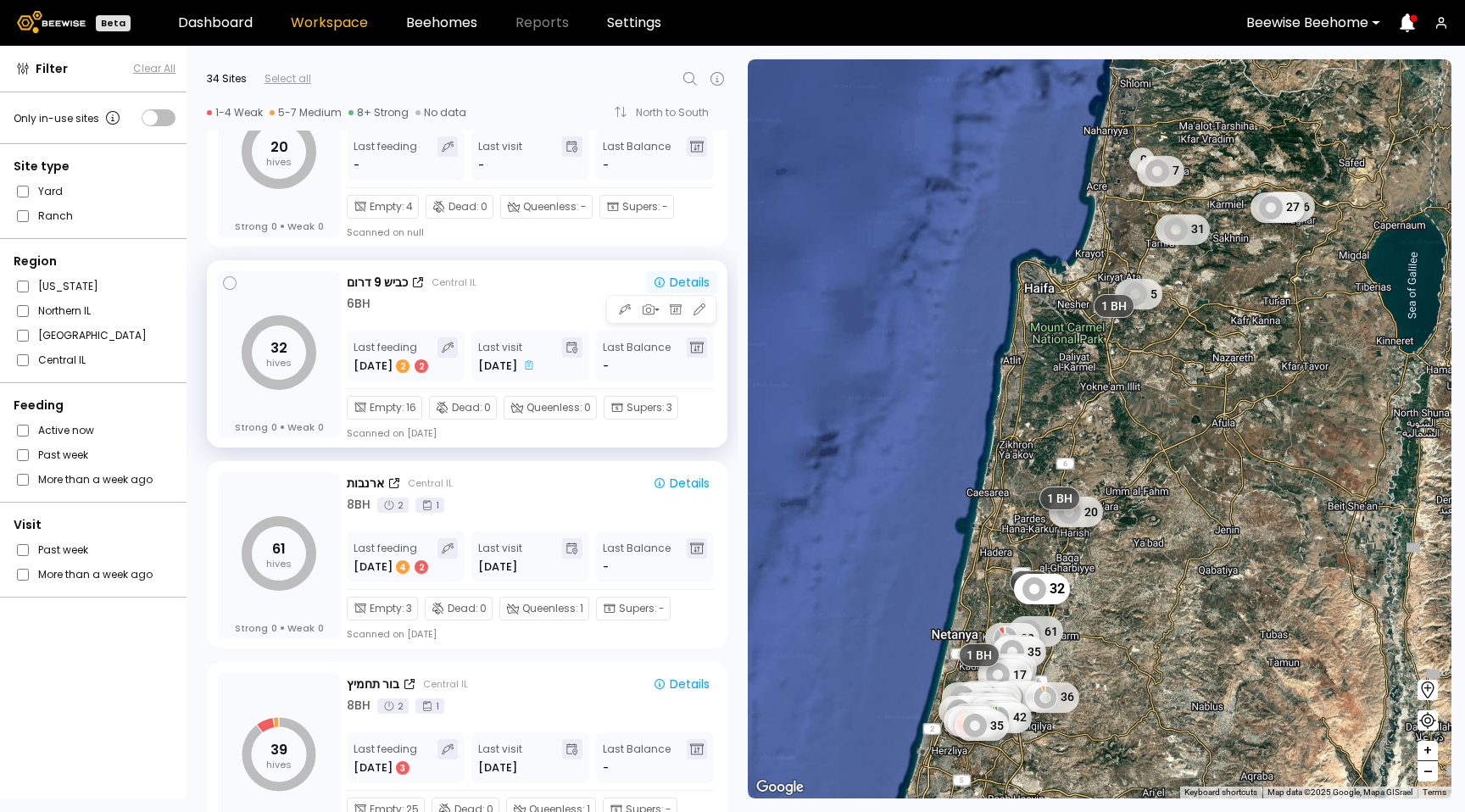
click at [680, 283] on div "Details" at bounding box center [681, 283] width 57 height 12
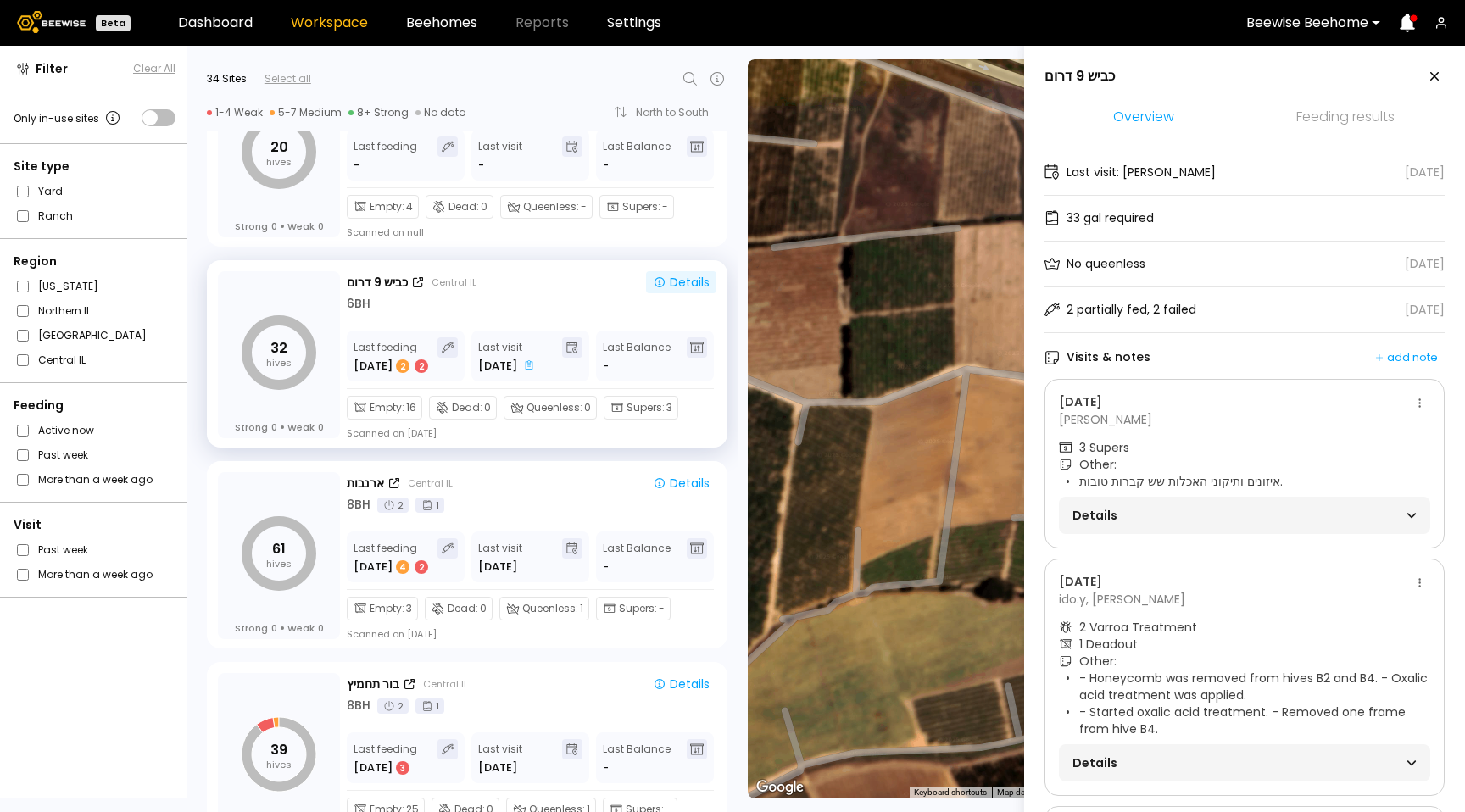
click at [1345, 513] on div "Details" at bounding box center [1244, 515] width 344 height 24
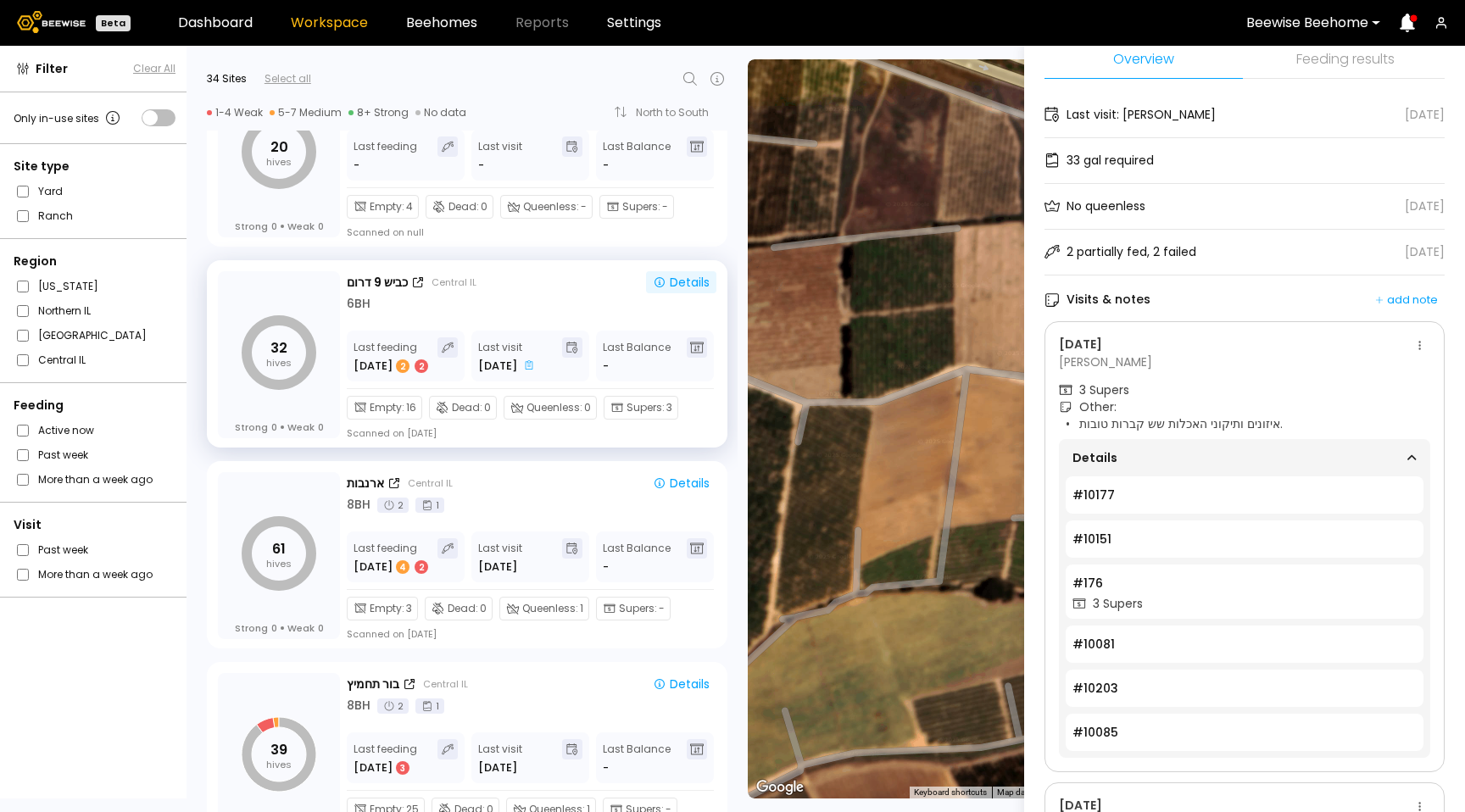
scroll to position [0, 0]
